Goal: Find specific page/section: Find specific page/section

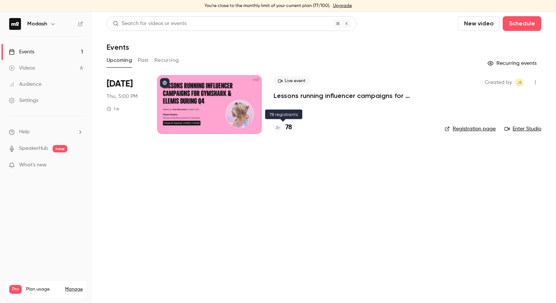
click at [276, 131] on div at bounding box center [278, 127] width 9 height 9
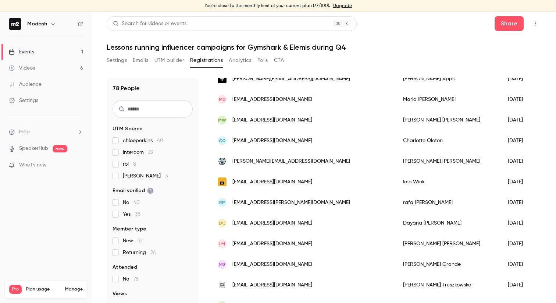
scroll to position [411, 0]
